Goal: Task Accomplishment & Management: Manage account settings

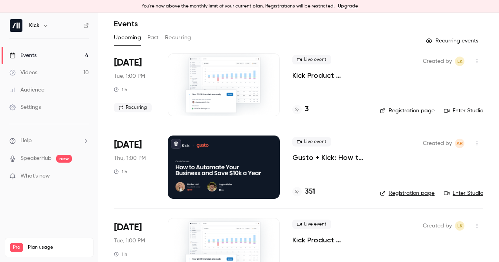
scroll to position [22, 0]
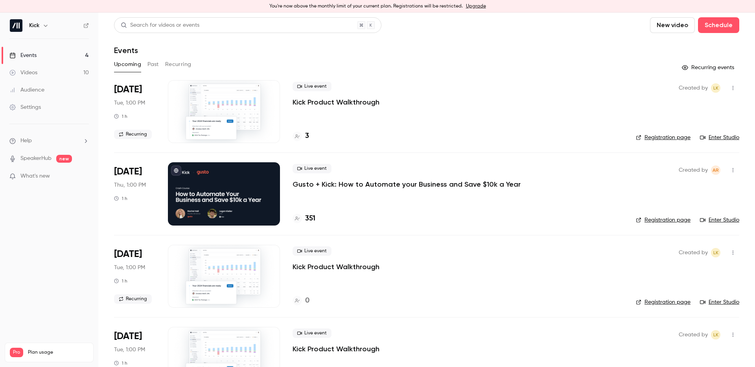
click at [312, 182] on p "Gusto + Kick: How to Automate your Business and Save $10k a Year" at bounding box center [406, 184] width 228 height 9
